Goal: Task Accomplishment & Management: Complete application form

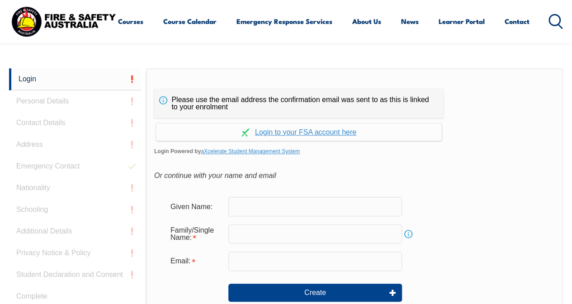
scroll to position [218, 0]
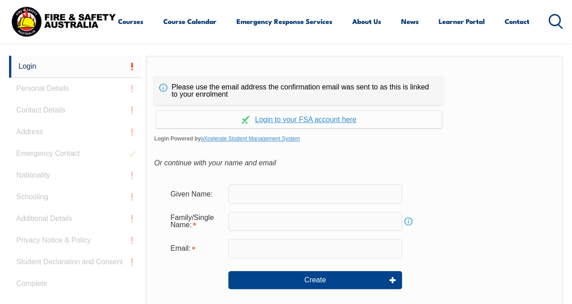
click at [259, 189] on input "text" at bounding box center [315, 193] width 174 height 19
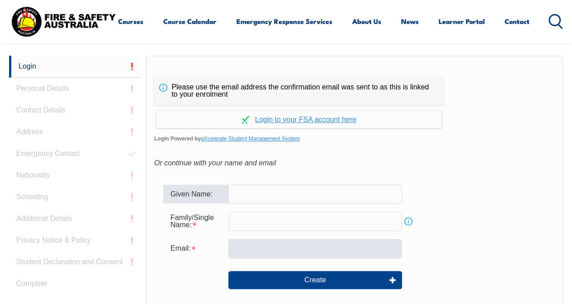
type input "[PERSON_NAME]"
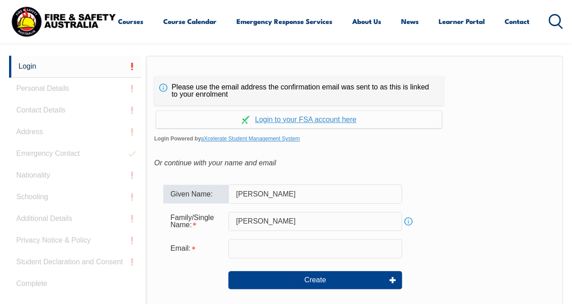
type input "[EMAIL_ADDRESS][PERSON_NAME][DOMAIN_NAME]"
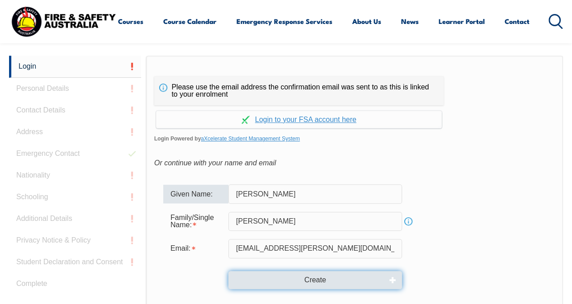
click at [310, 282] on button "Create" at bounding box center [315, 280] width 174 height 18
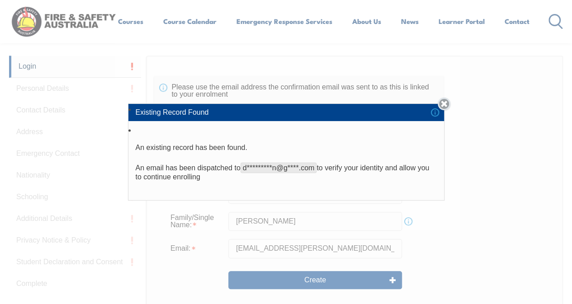
click at [449, 106] on link "Close" at bounding box center [444, 104] width 13 height 13
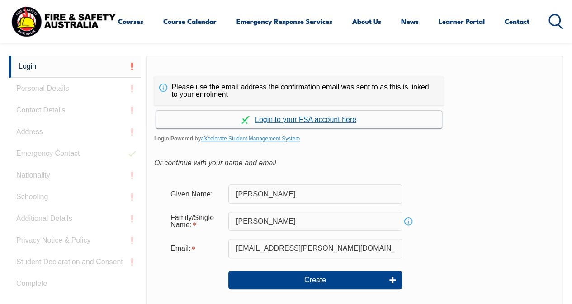
click at [308, 116] on link "Continue with aXcelerate" at bounding box center [299, 120] width 286 height 18
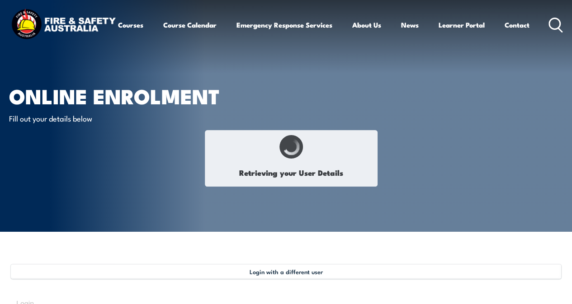
type input "[PERSON_NAME]"
type input "Cogden"
type input "February 5, 1975"
type input "NUY7Z8JA83"
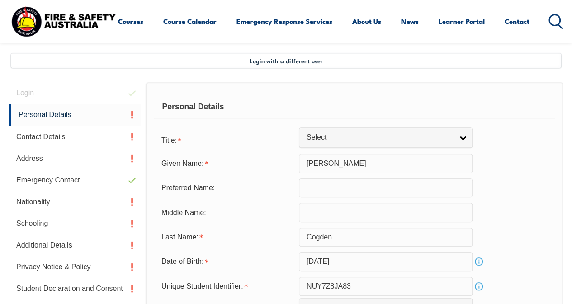
scroll to position [219, 0]
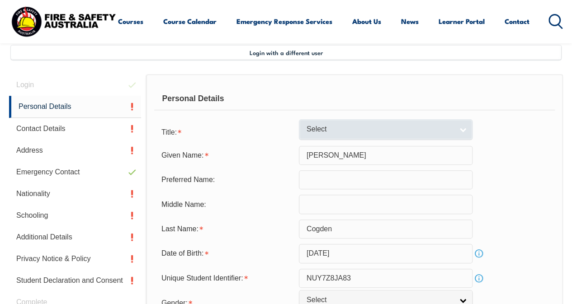
click at [462, 127] on link "Select" at bounding box center [386, 129] width 174 height 20
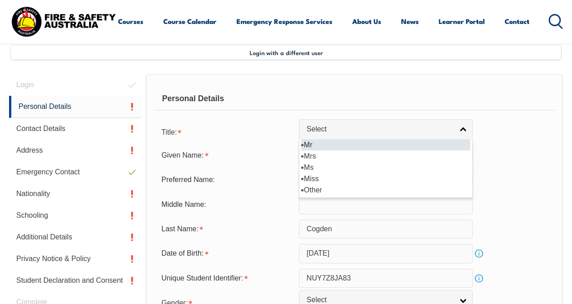
click at [326, 147] on li "Mr" at bounding box center [385, 144] width 169 height 11
select select "Mr"
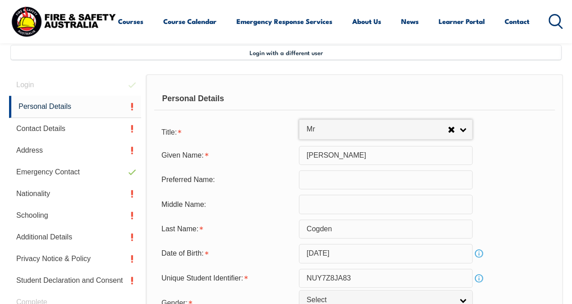
click at [343, 230] on input "Cogden" at bounding box center [386, 229] width 174 height 19
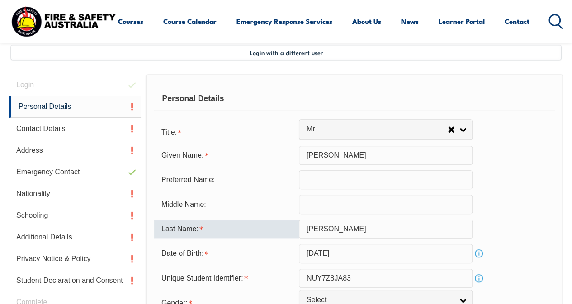
type input "[PERSON_NAME]"
click at [499, 197] on div "Middle Name:" at bounding box center [354, 204] width 401 height 19
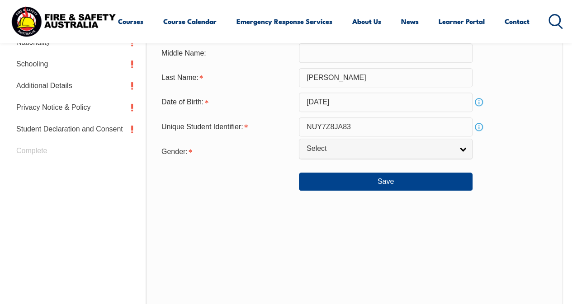
scroll to position [397, 0]
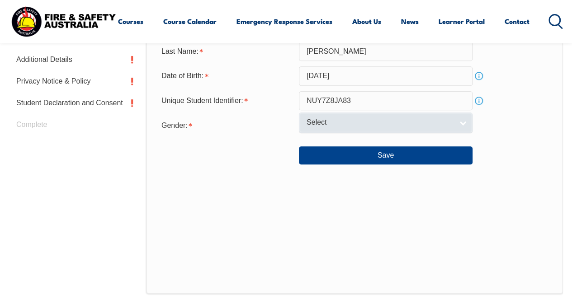
click at [462, 120] on link "Select" at bounding box center [386, 123] width 174 height 20
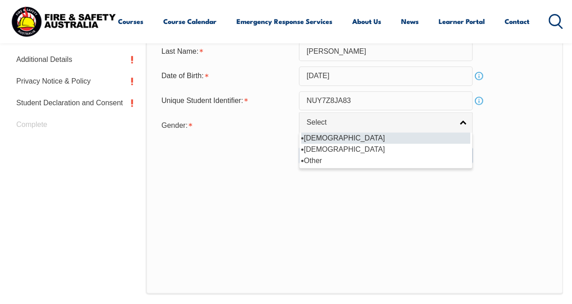
click at [312, 137] on li "[DEMOGRAPHIC_DATA]" at bounding box center [385, 137] width 169 height 11
select select "M"
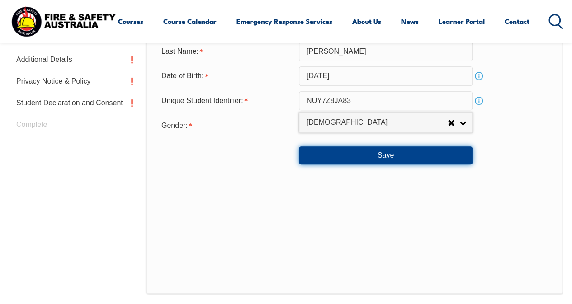
click at [378, 156] on button "Save" at bounding box center [386, 155] width 174 height 18
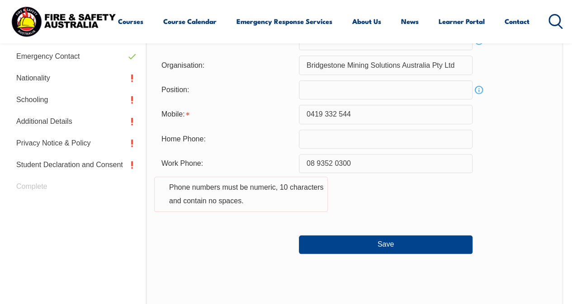
scroll to position [341, 0]
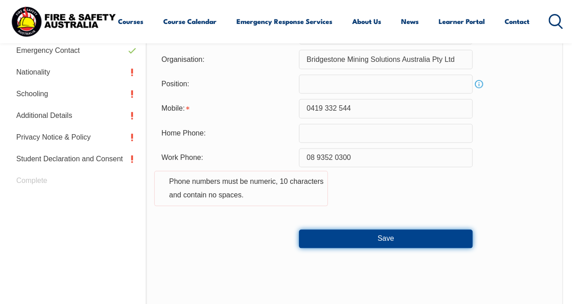
click at [402, 234] on button "Save" at bounding box center [386, 239] width 174 height 18
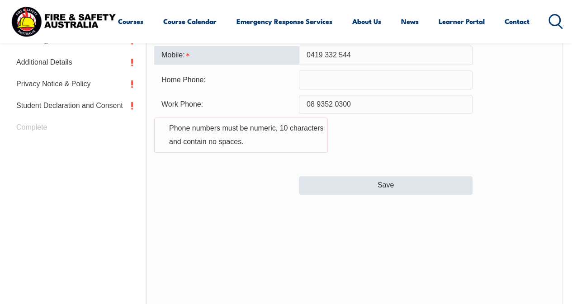
scroll to position [394, 0]
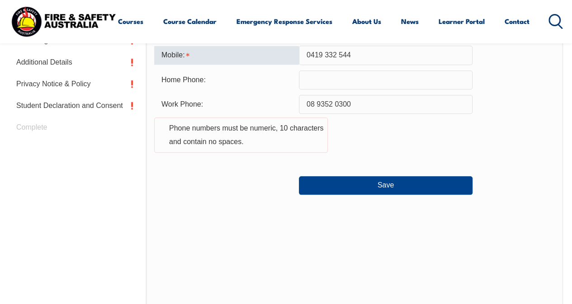
click at [382, 269] on div "Contact Details Email: dgc.congdon@gmail.com Info Alternative email address : I…" at bounding box center [354, 111] width 417 height 425
click at [336, 103] on input "08 9352 0300" at bounding box center [386, 104] width 174 height 19
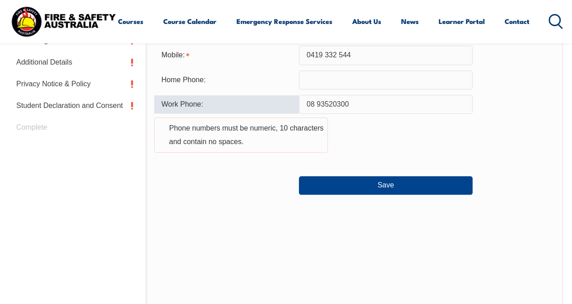
click at [318, 102] on input "08 93520300" at bounding box center [386, 104] width 174 height 19
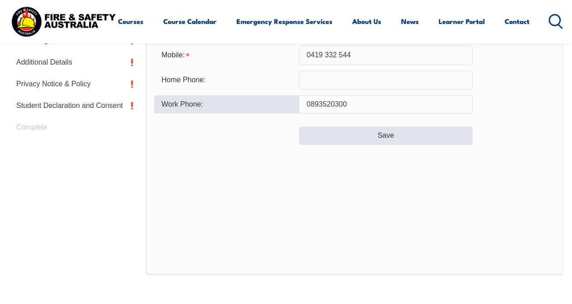
type input "0893520300"
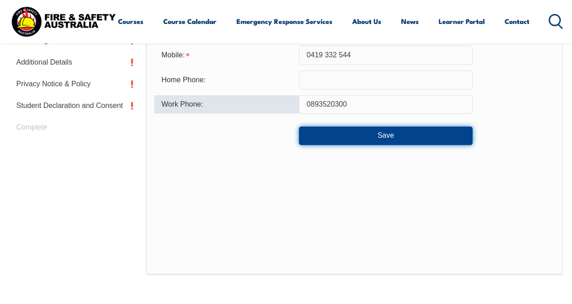
click at [376, 136] on button "Save" at bounding box center [386, 136] width 174 height 18
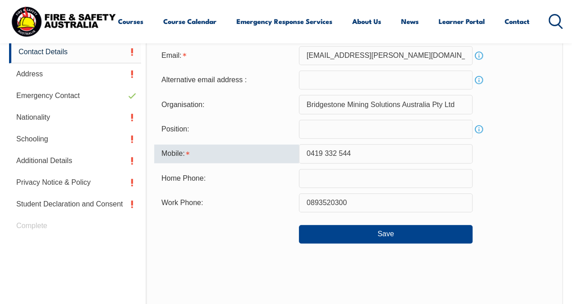
scroll to position [294, 0]
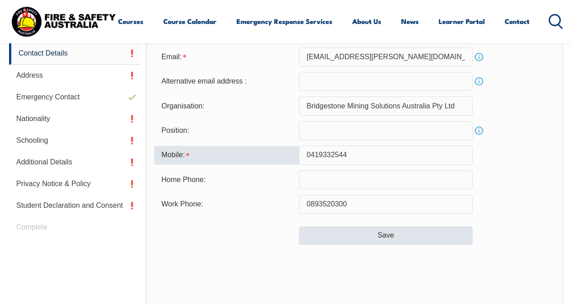
type input "0419332544"
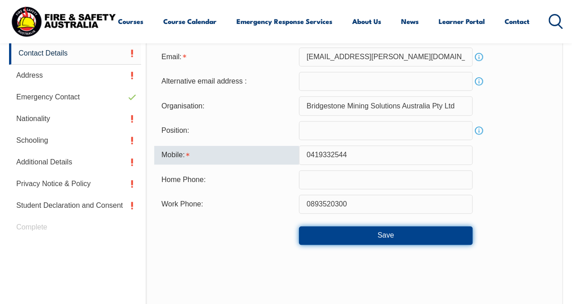
click at [394, 233] on button "Save" at bounding box center [386, 236] width 174 height 18
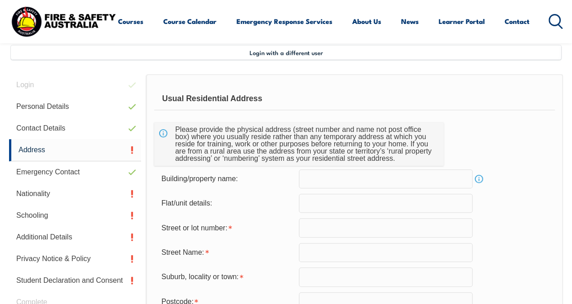
scroll to position [219, 0]
click at [391, 224] on input "text" at bounding box center [386, 228] width 174 height 19
type input "5a"
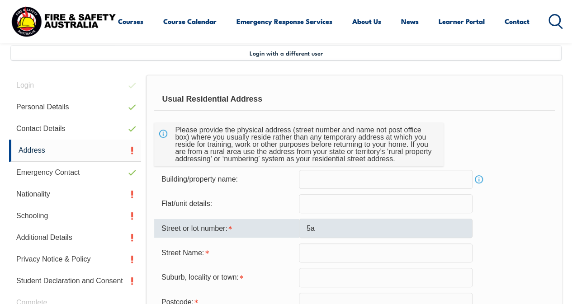
type input "5a Redfern St"
type input "Redfern St"
type input "NORTH PERTH"
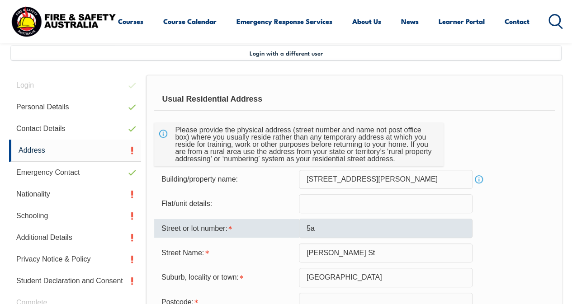
type input "6006"
select select "WA"
type input "WA"
select select "1101"
type input "WA"
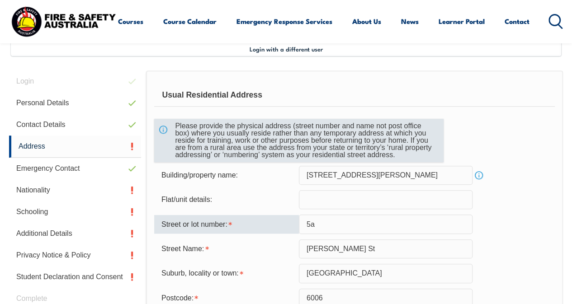
scroll to position [224, 0]
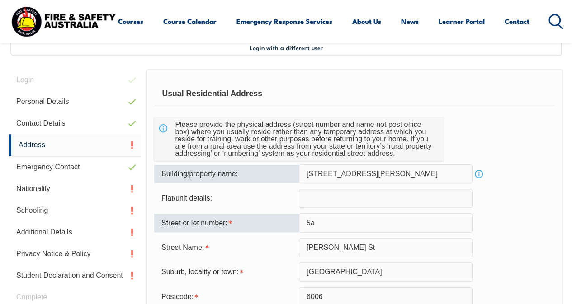
drag, startPoint x: 361, startPoint y: 173, endPoint x: 269, endPoint y: 175, distance: 91.8
click at [269, 175] on div "Building/property name: 5a Redfern St Info" at bounding box center [354, 174] width 401 height 19
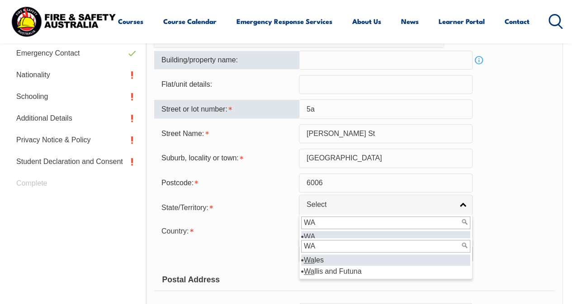
scroll to position [395, 0]
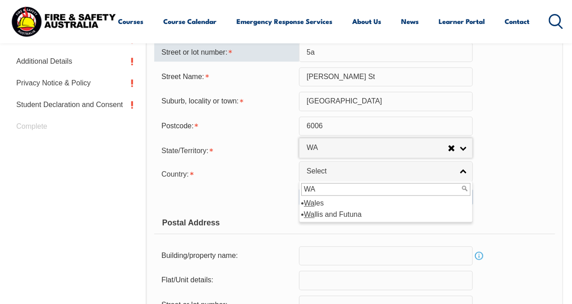
click at [554, 247] on div "Usual Residential Address Please provide the physical address (street number an…" at bounding box center [354, 259] width 417 height 722
click at [534, 205] on div "Copy Residential Address to Postal: Copy Residential Address to Postal" at bounding box center [354, 197] width 401 height 18
click at [321, 189] on input "WA" at bounding box center [385, 189] width 169 height 13
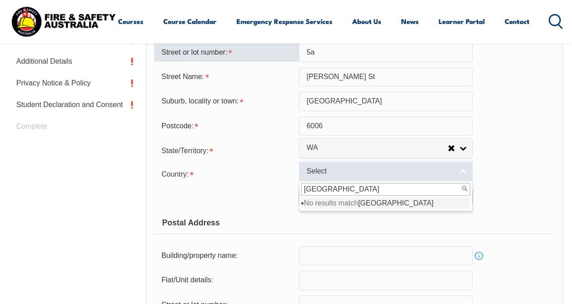
click at [462, 167] on link "Select" at bounding box center [386, 171] width 174 height 20
click at [460, 168] on link "Select" at bounding box center [386, 171] width 174 height 20
type input "W"
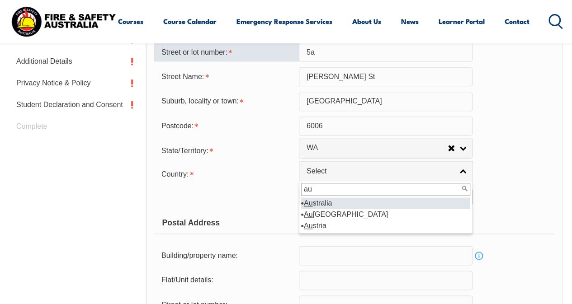
type input "au"
click at [317, 199] on li "Au stralia" at bounding box center [385, 203] width 169 height 11
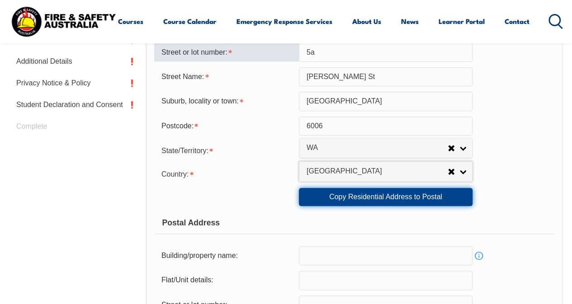
click at [397, 195] on link "Copy Residential Address to Postal" at bounding box center [386, 197] width 174 height 18
type input "5a"
type input "Redfern St"
type input "NORTH PERTH"
select select "WA"
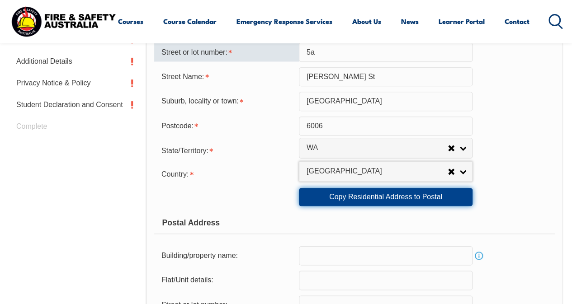
type input "6006"
select select "1101"
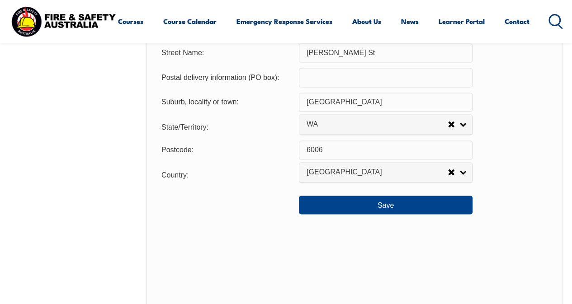
scroll to position [698, 0]
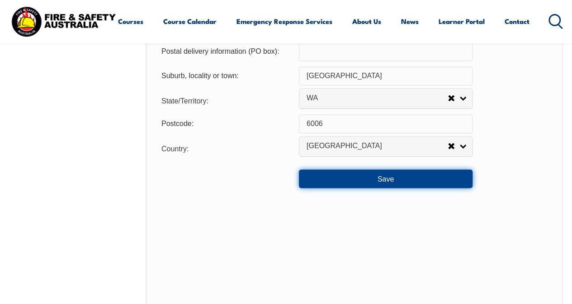
click at [371, 177] on button "Save" at bounding box center [386, 179] width 174 height 18
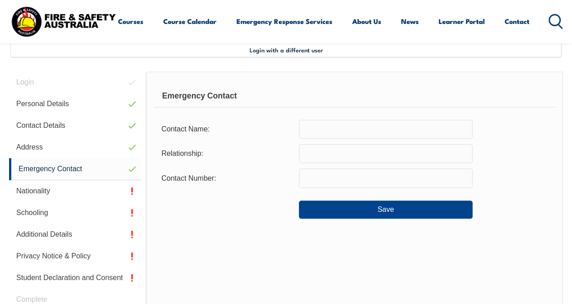
scroll to position [219, 0]
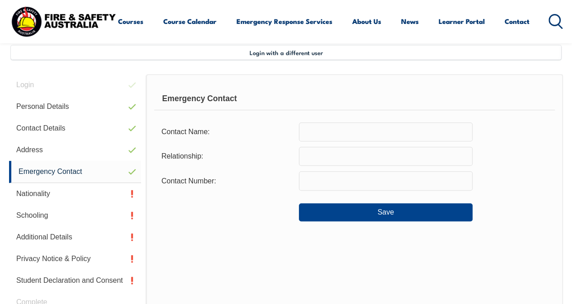
click at [334, 136] on input "text" at bounding box center [386, 132] width 174 height 19
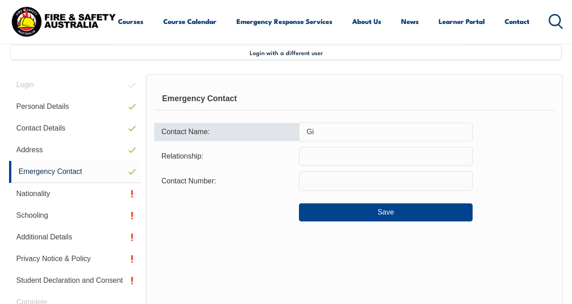
type input "G"
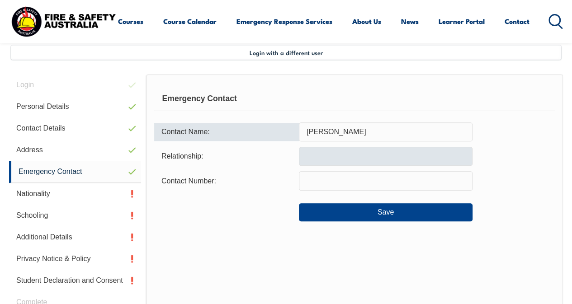
type input "Gail Congdon"
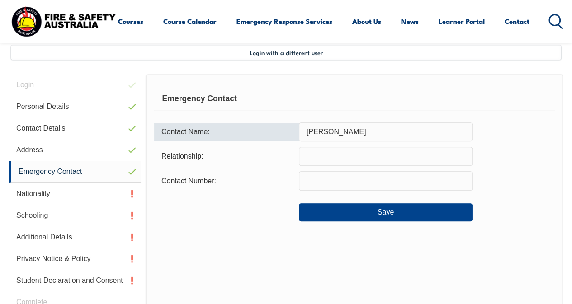
click at [333, 152] on input "text" at bounding box center [386, 156] width 174 height 19
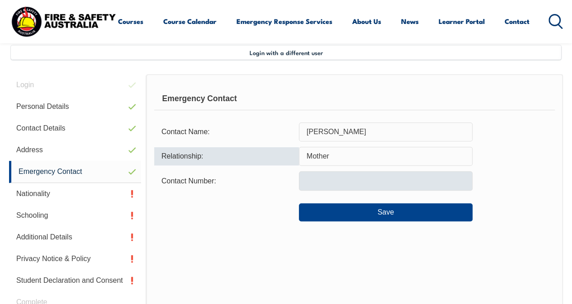
type input "Mother"
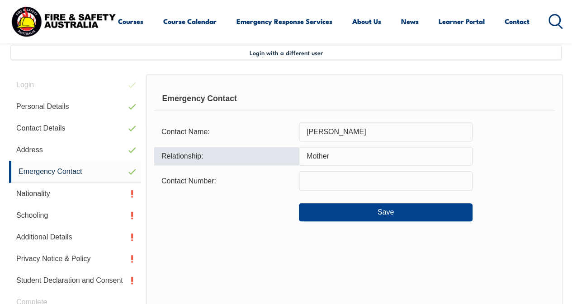
click at [330, 175] on input "text" at bounding box center [386, 180] width 174 height 19
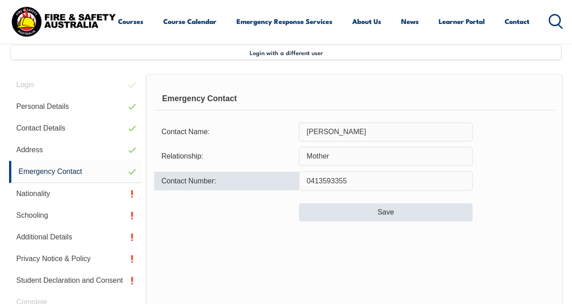
type input "0413593355"
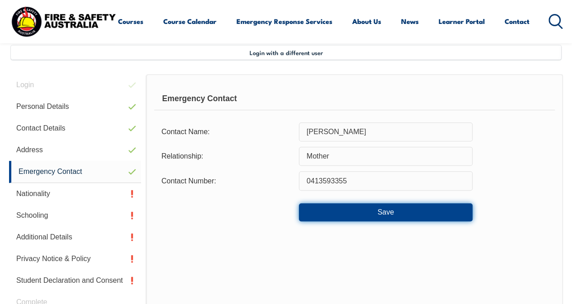
click at [364, 211] on button "Save" at bounding box center [386, 212] width 174 height 18
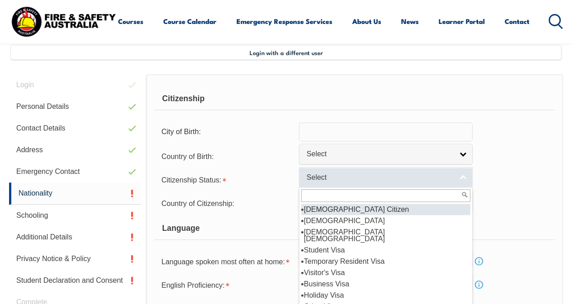
click at [461, 178] on link "Select" at bounding box center [386, 177] width 174 height 20
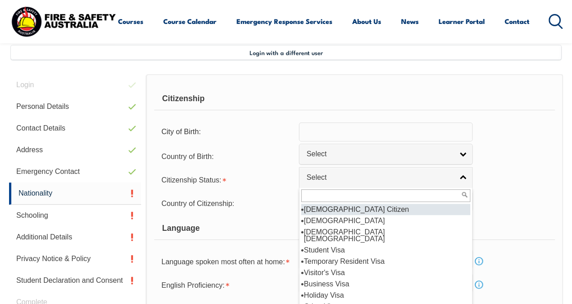
click at [334, 208] on li "[DEMOGRAPHIC_DATA] Citizen" at bounding box center [385, 209] width 169 height 11
select select "1"
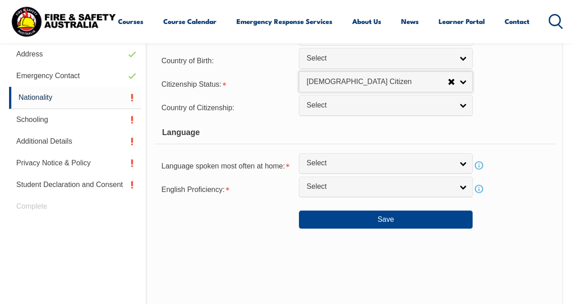
scroll to position [317, 0]
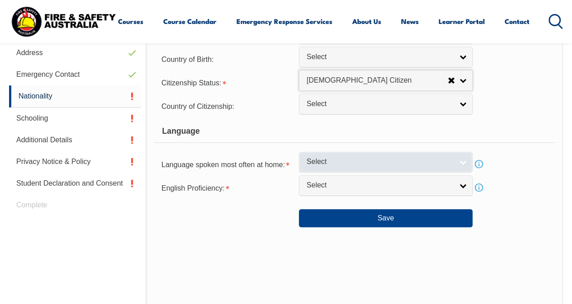
click at [461, 162] on link "Select" at bounding box center [386, 162] width 174 height 20
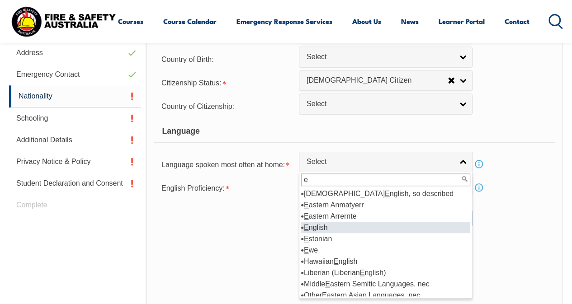
type input "e"
click at [326, 226] on li "E nglish" at bounding box center [385, 227] width 169 height 11
select select "1201"
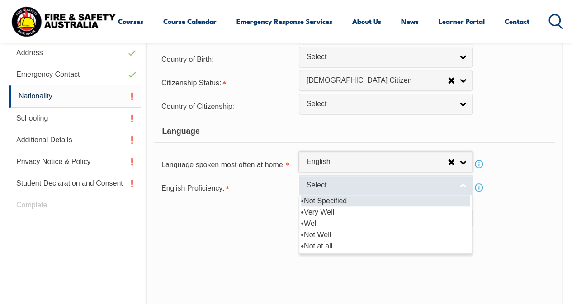
click at [430, 181] on span "Select" at bounding box center [380, 185] width 146 height 9
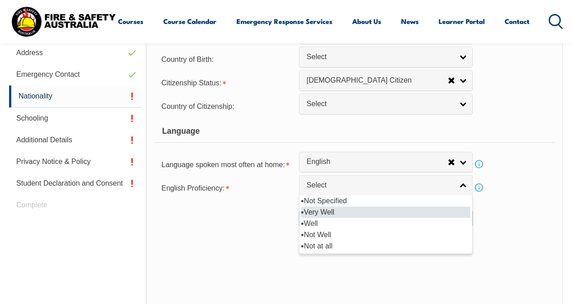
click at [320, 212] on li "Very Well" at bounding box center [385, 212] width 169 height 11
select select "1"
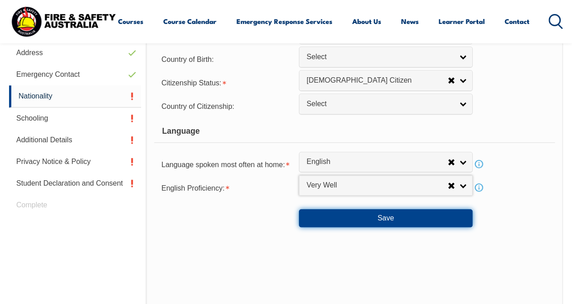
click at [390, 217] on button "Save" at bounding box center [386, 218] width 174 height 18
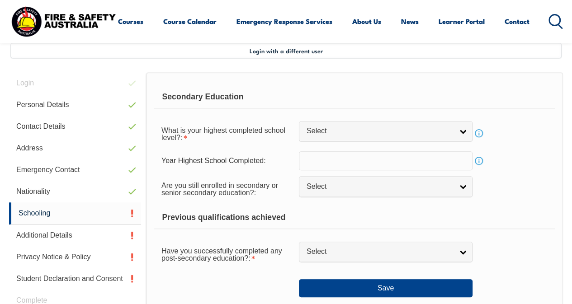
scroll to position [219, 0]
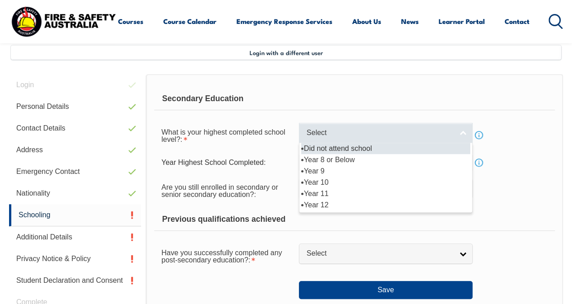
click at [466, 137] on link "Select" at bounding box center [386, 133] width 174 height 20
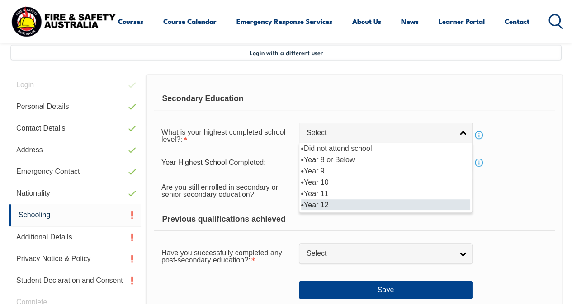
click at [345, 200] on li "Year 12" at bounding box center [385, 204] width 169 height 11
select select "12"
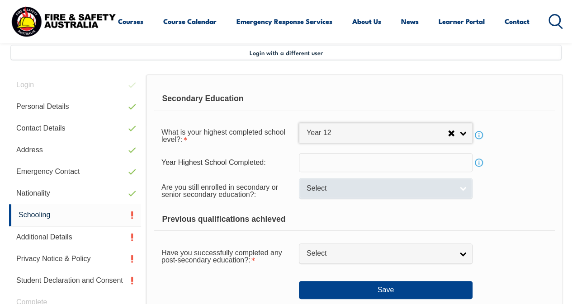
click at [466, 192] on link "Select" at bounding box center [386, 188] width 174 height 20
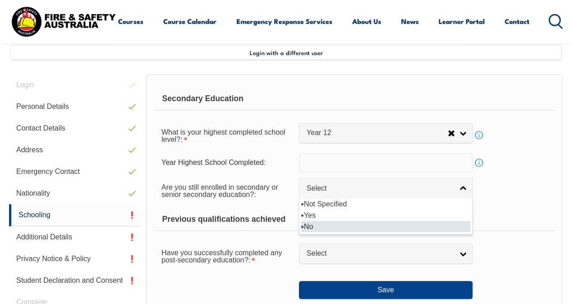
click at [350, 227] on li "No" at bounding box center [385, 226] width 169 height 11
select select "false"
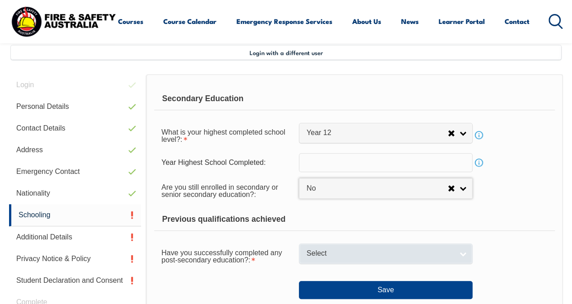
click at [464, 251] on link "Select" at bounding box center [386, 254] width 174 height 20
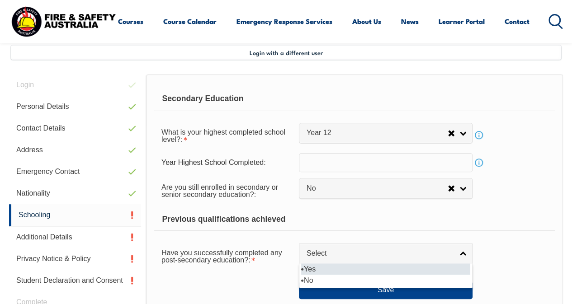
click at [354, 273] on li "Yes" at bounding box center [385, 269] width 169 height 11
select select "true"
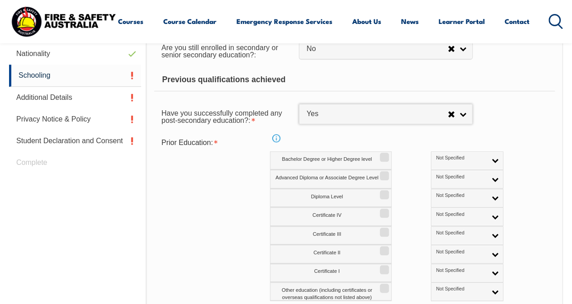
scroll to position [398, 0]
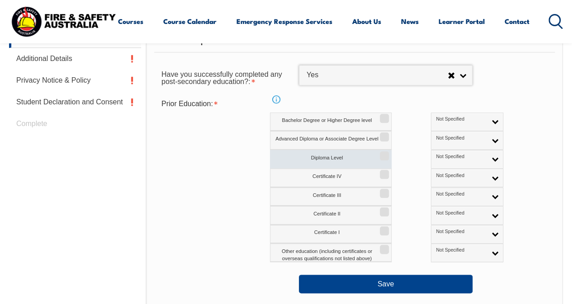
click at [385, 153] on input "Diploma Level" at bounding box center [382, 152] width 5 height 1
checkbox input "true"
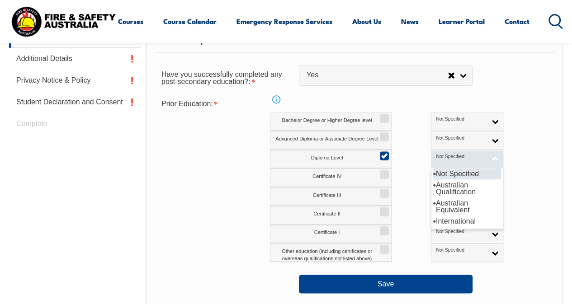
click at [457, 156] on link "Not Specified" at bounding box center [467, 159] width 72 height 19
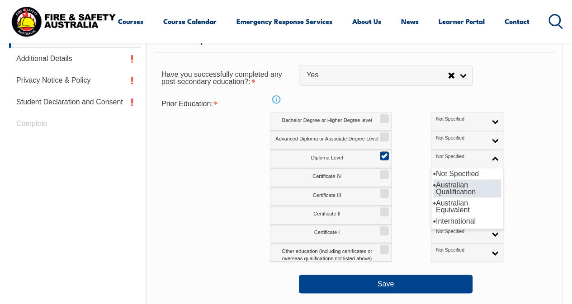
click at [433, 190] on li "Australian Qualification" at bounding box center [467, 189] width 68 height 18
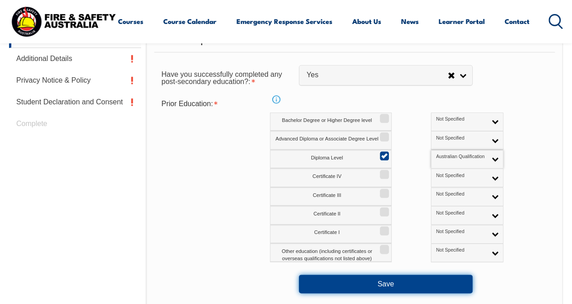
click at [396, 283] on button "Save" at bounding box center [386, 284] width 174 height 18
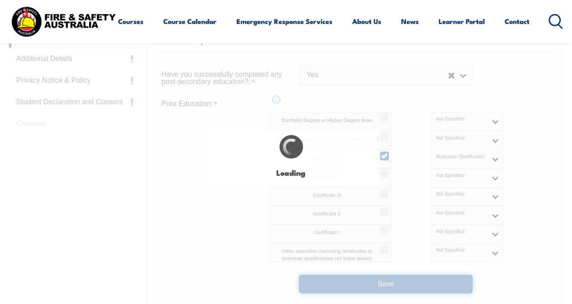
select select
select select "false"
select select "true"
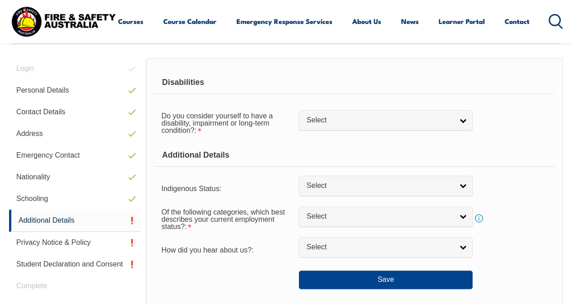
scroll to position [219, 0]
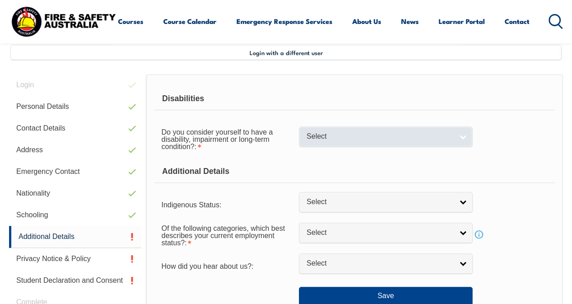
click at [471, 138] on div "Do you consider yourself to have a disability, impairment or long-term conditio…" at bounding box center [354, 139] width 401 height 33
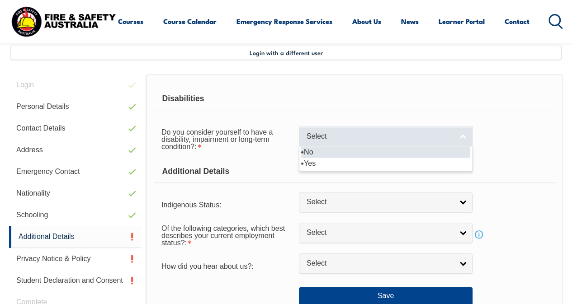
click at [468, 137] on link "Select" at bounding box center [386, 137] width 174 height 20
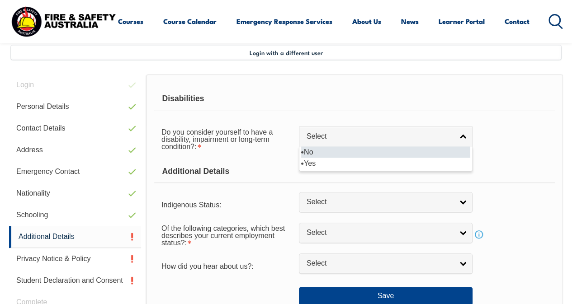
click at [326, 147] on li "No" at bounding box center [385, 151] width 169 height 11
select select "false"
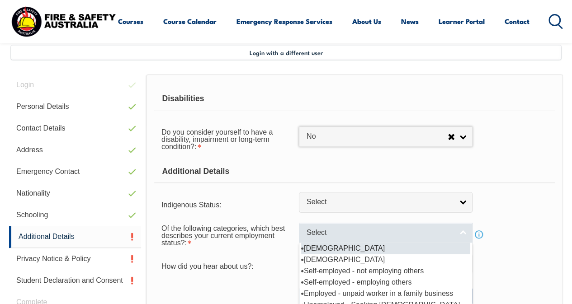
click at [459, 236] on link "Select" at bounding box center [386, 233] width 174 height 20
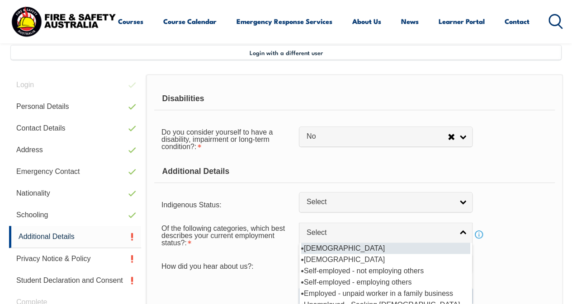
click at [330, 245] on li "[DEMOGRAPHIC_DATA]" at bounding box center [385, 248] width 169 height 11
select select "1"
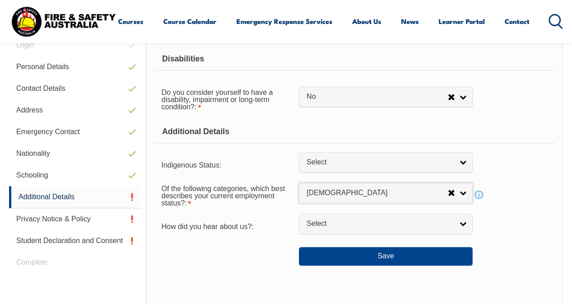
scroll to position [334, 0]
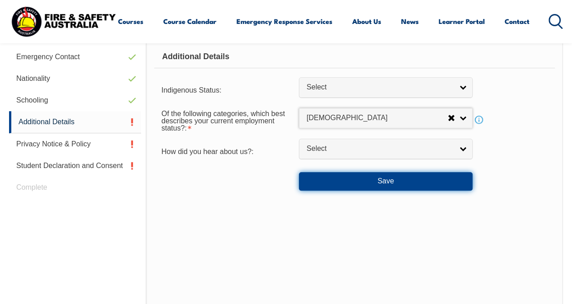
click at [368, 179] on button "Save" at bounding box center [386, 181] width 174 height 18
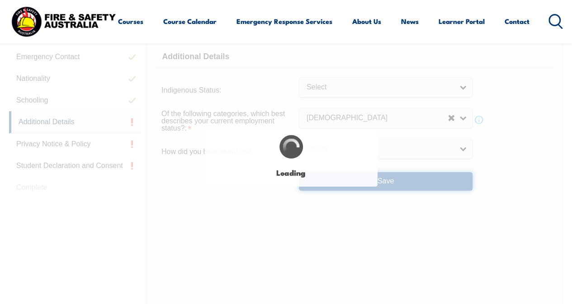
select select "false"
select select
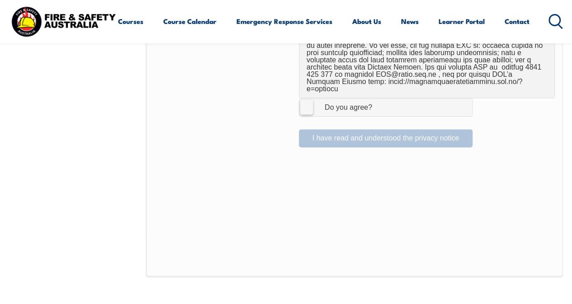
scroll to position [684, 0]
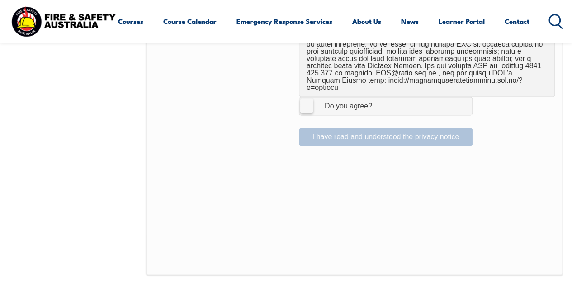
click at [309, 97] on label "I Agree Do you agree?" at bounding box center [386, 106] width 174 height 18
click at [379, 97] on input "I Agree Do you agree?" at bounding box center [386, 105] width 15 height 17
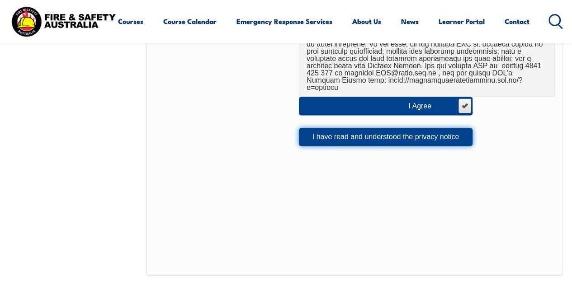
click at [374, 128] on button "I have read and understood the privacy notice" at bounding box center [386, 137] width 174 height 18
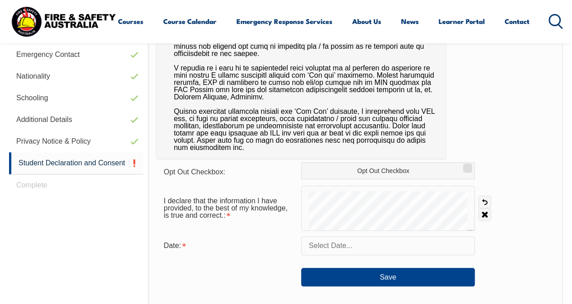
scroll to position [368, 0]
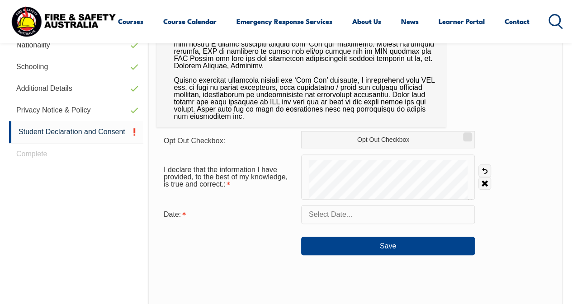
click at [339, 219] on input "text" at bounding box center [388, 214] width 174 height 19
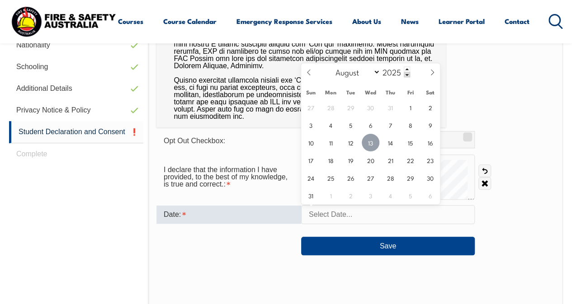
click at [371, 140] on span "13" at bounding box center [371, 143] width 18 height 18
type input "August 13, 2025"
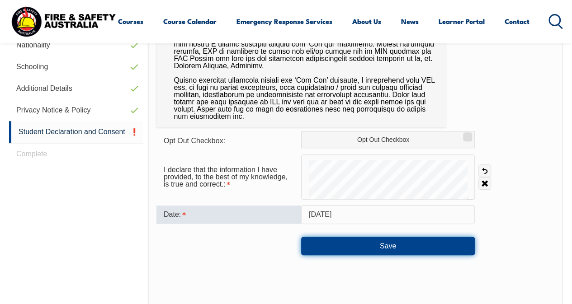
click at [390, 246] on button "Save" at bounding box center [388, 246] width 174 height 18
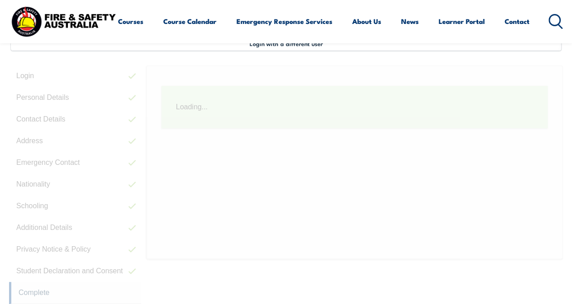
scroll to position [219, 0]
